Goal: Find specific page/section: Find specific page/section

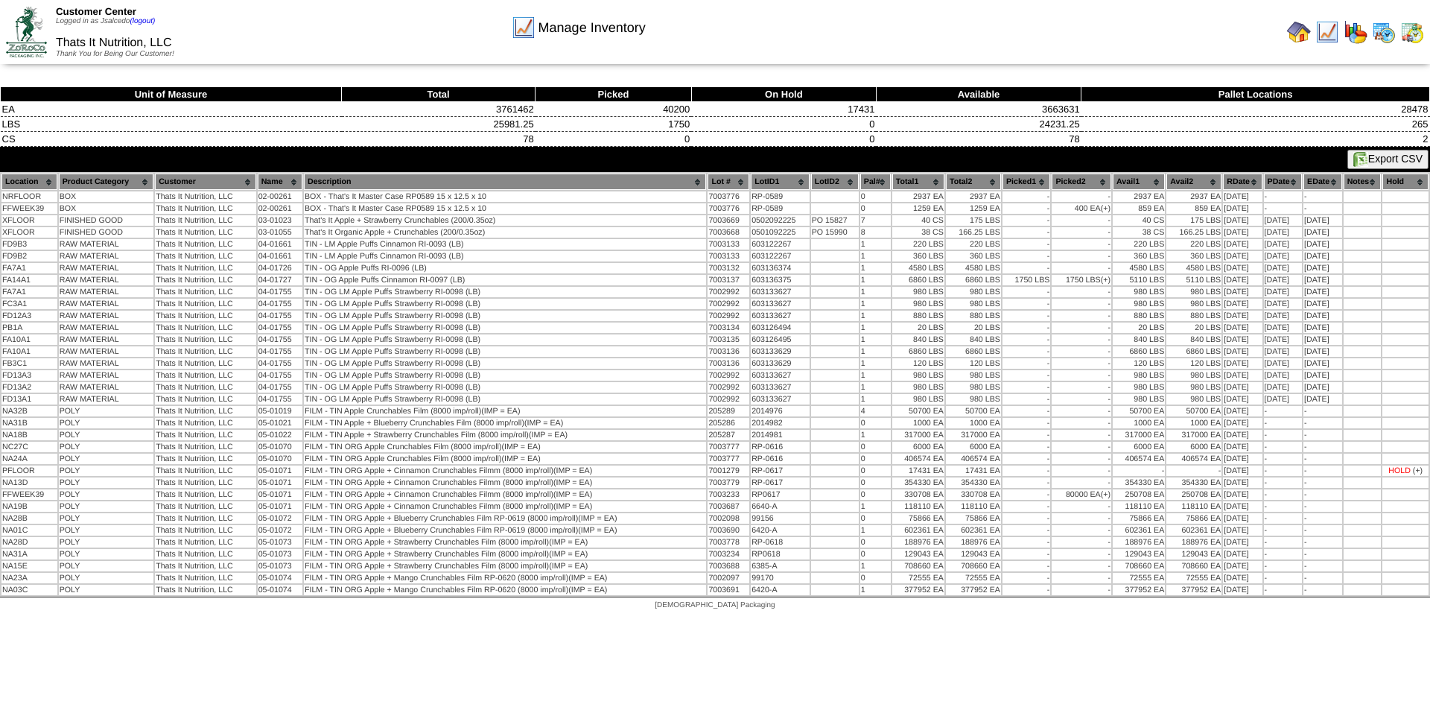
click at [1415, 30] on img at bounding box center [1412, 32] width 24 height 24
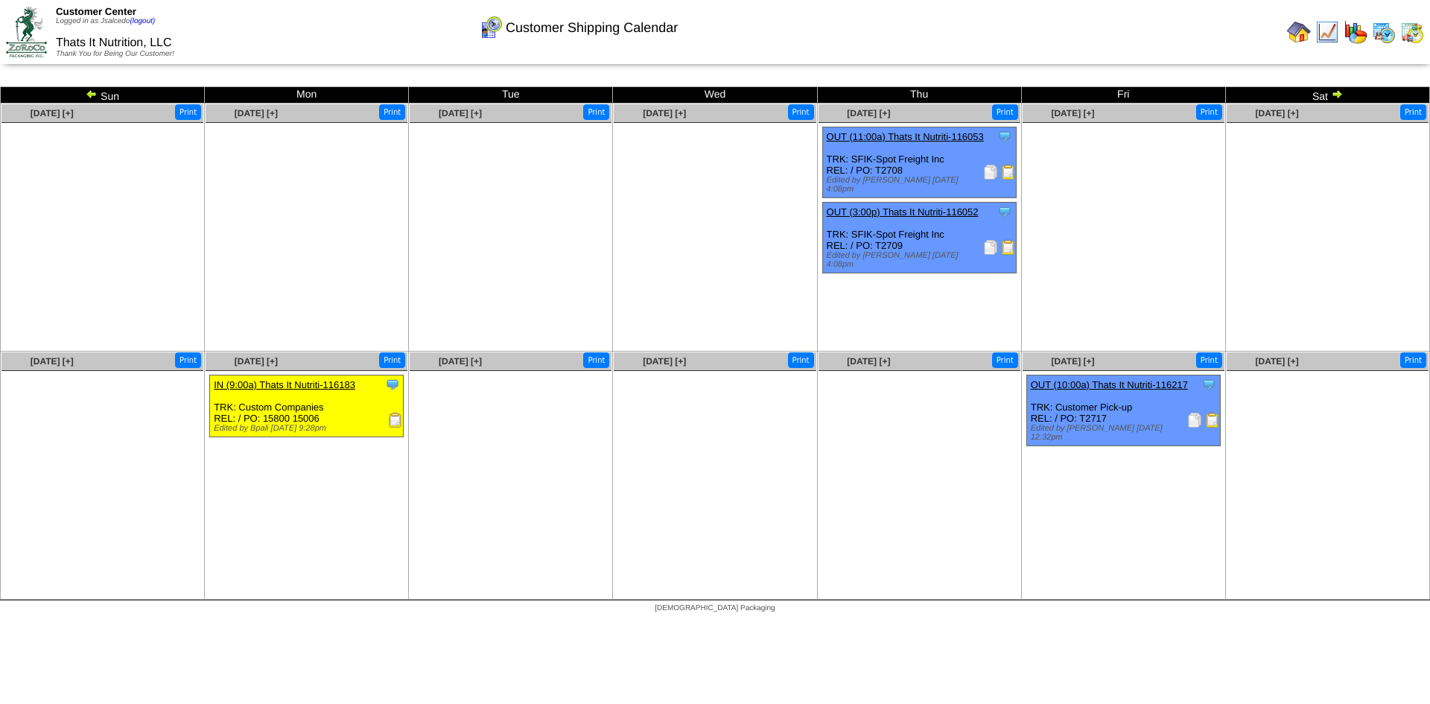
click at [1386, 31] on img at bounding box center [1384, 32] width 24 height 24
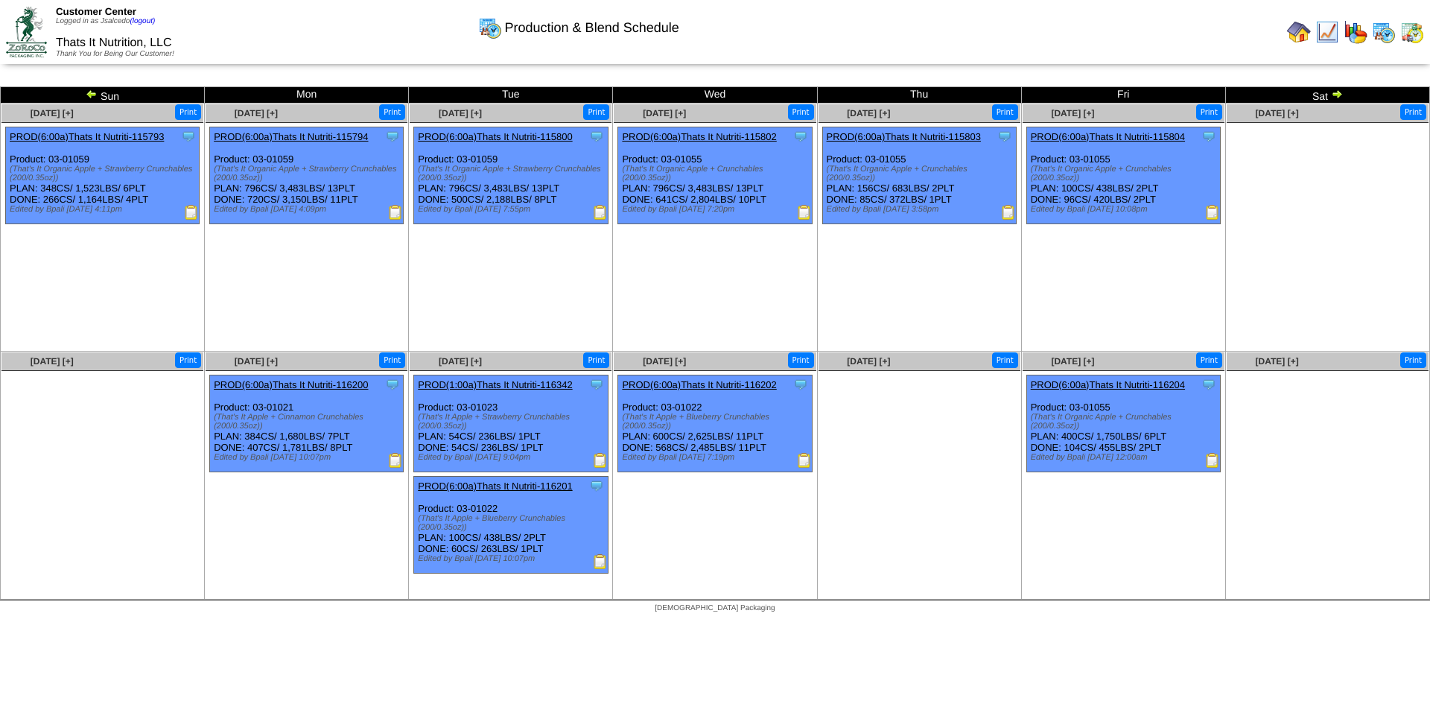
click at [1335, 91] on img at bounding box center [1337, 94] width 12 height 12
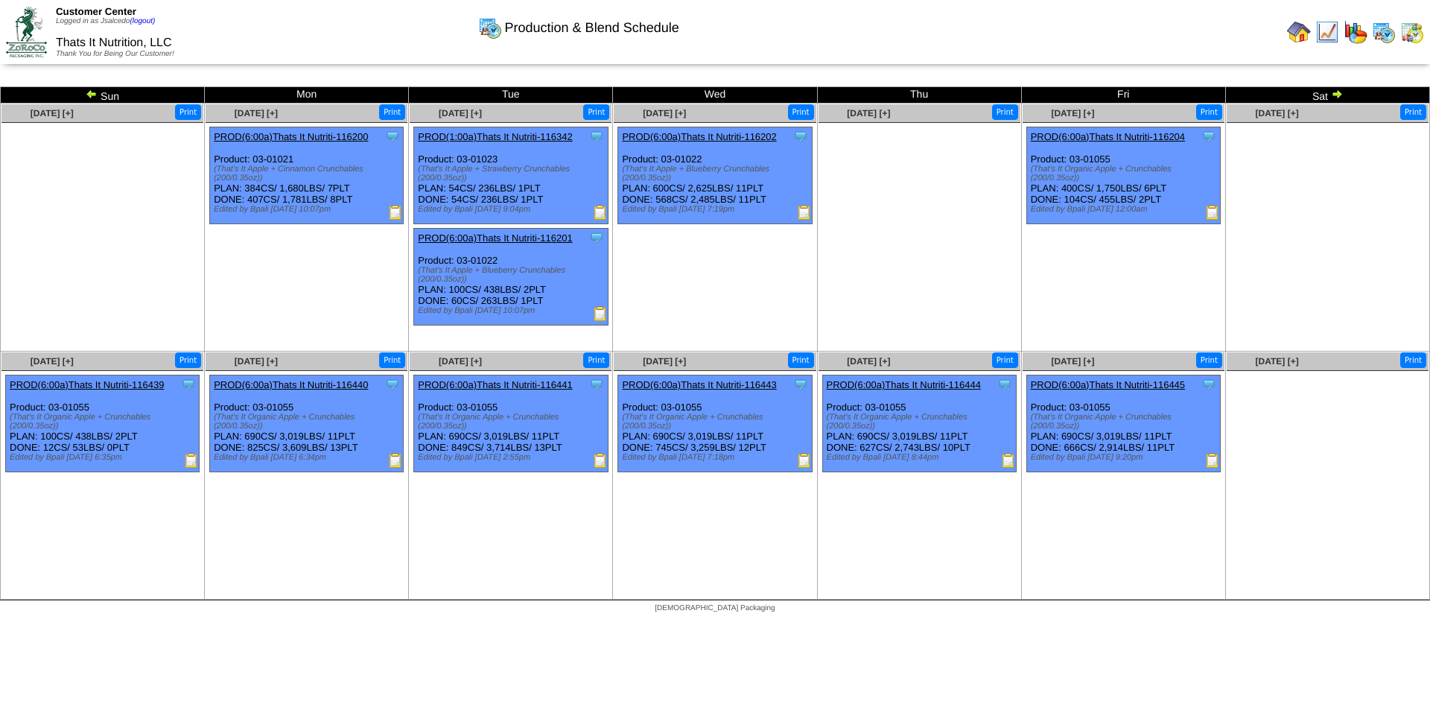
click at [1337, 95] on img at bounding box center [1337, 94] width 12 height 12
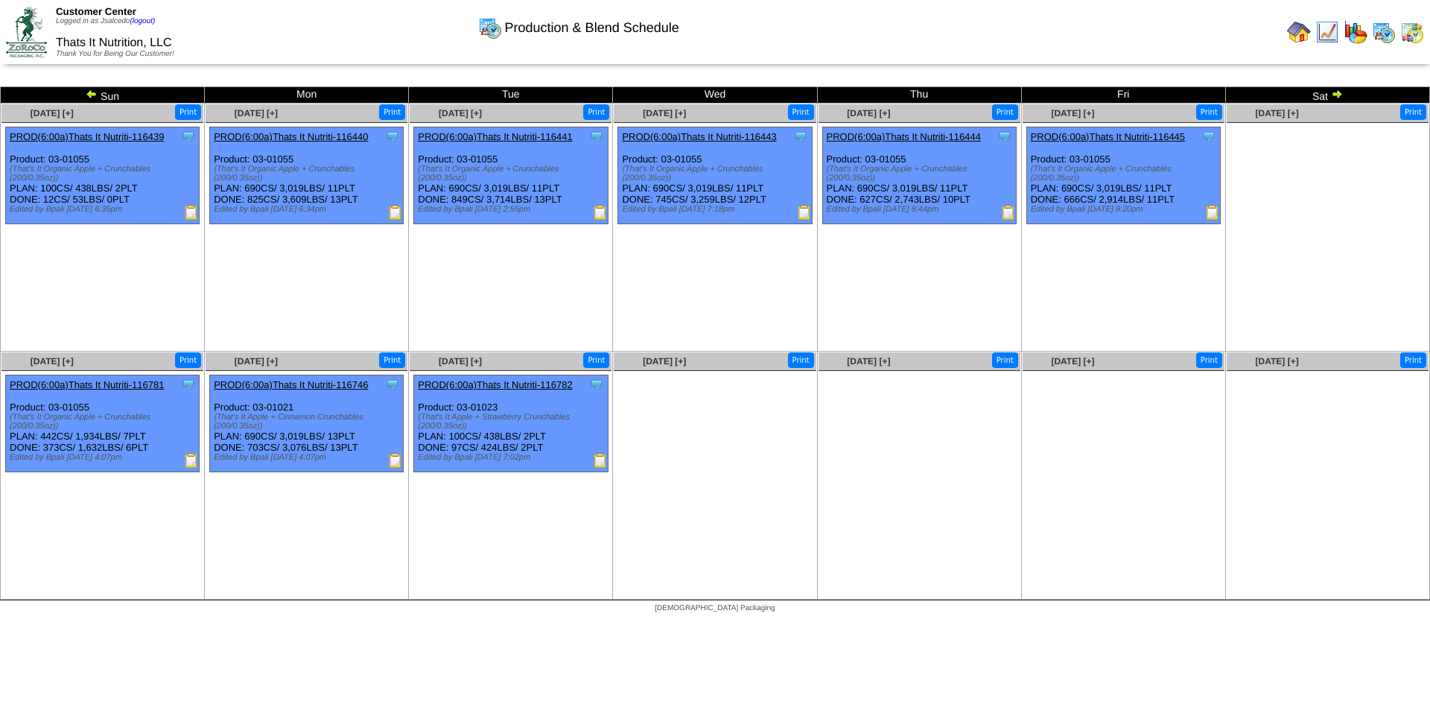
click at [1342, 95] on img at bounding box center [1337, 94] width 12 height 12
